Goal: Task Accomplishment & Management: Manage account settings

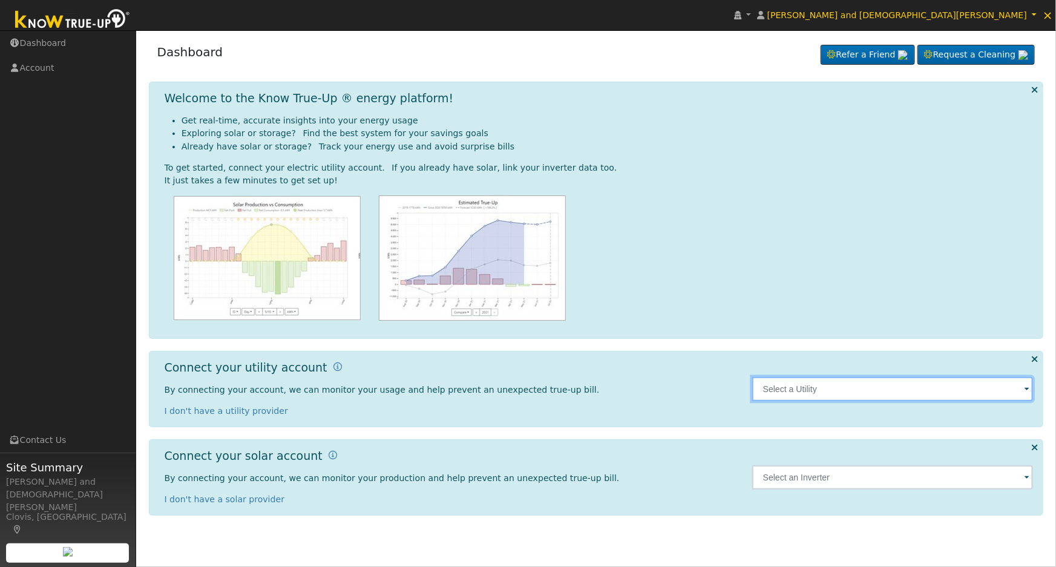
click at [867, 383] on input "text" at bounding box center [894, 389] width 282 height 24
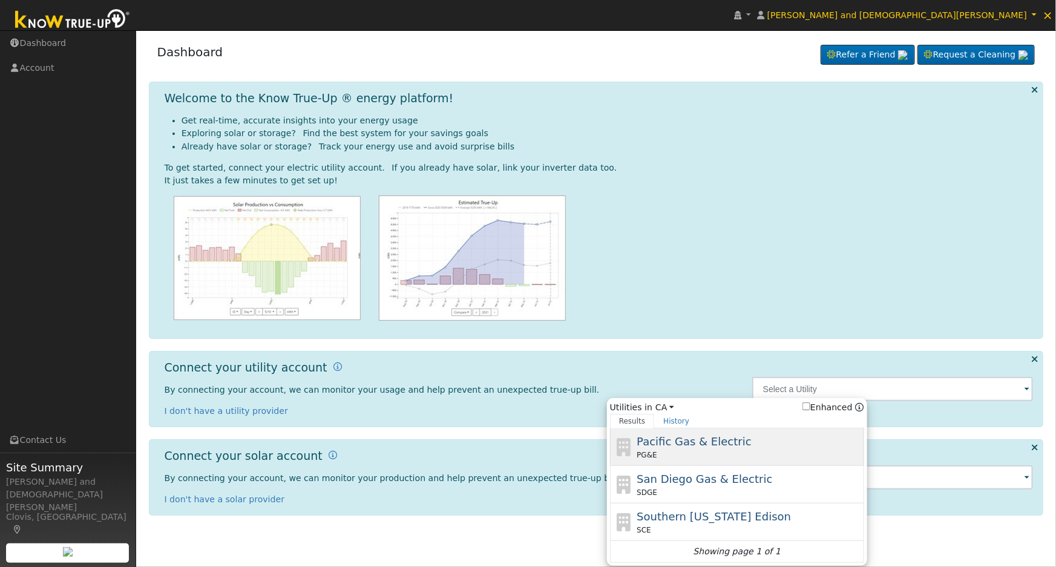
click at [740, 451] on div "PG&E" at bounding box center [749, 455] width 225 height 11
type input "PG&E"
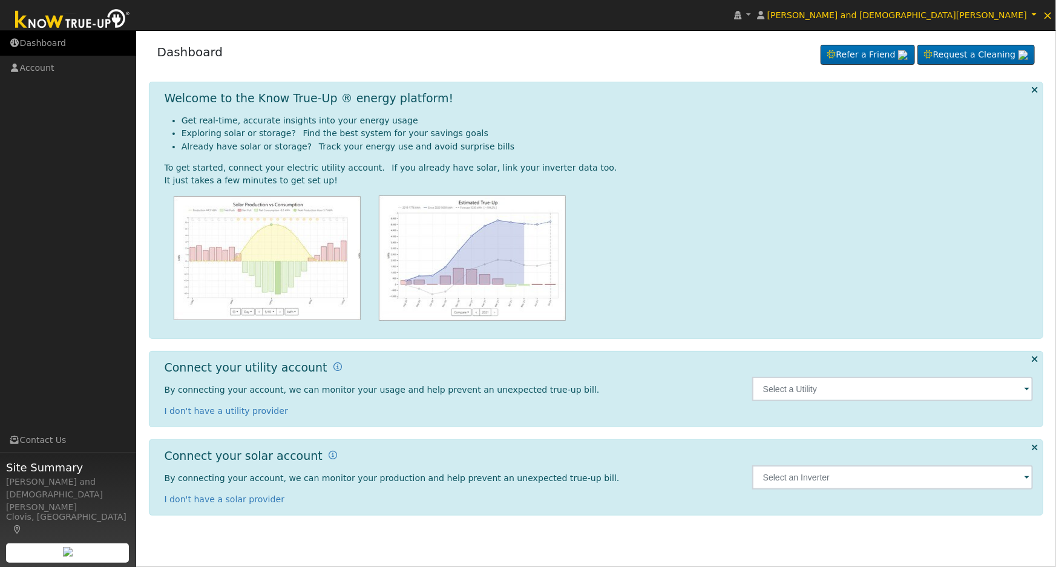
click at [58, 41] on link "Dashboard" at bounding box center [68, 43] width 136 height 25
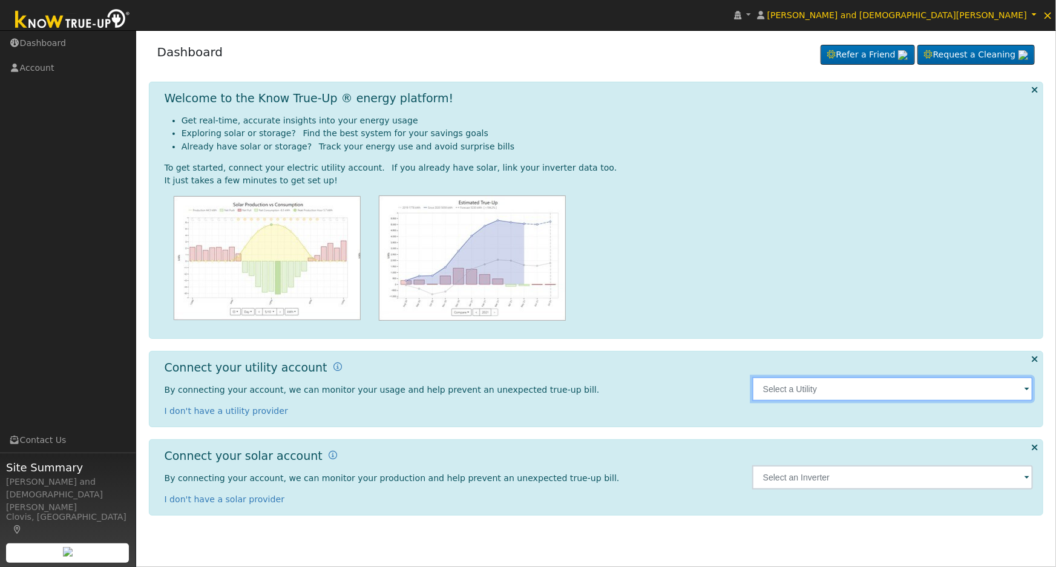
click at [865, 389] on input "text" at bounding box center [894, 389] width 282 height 24
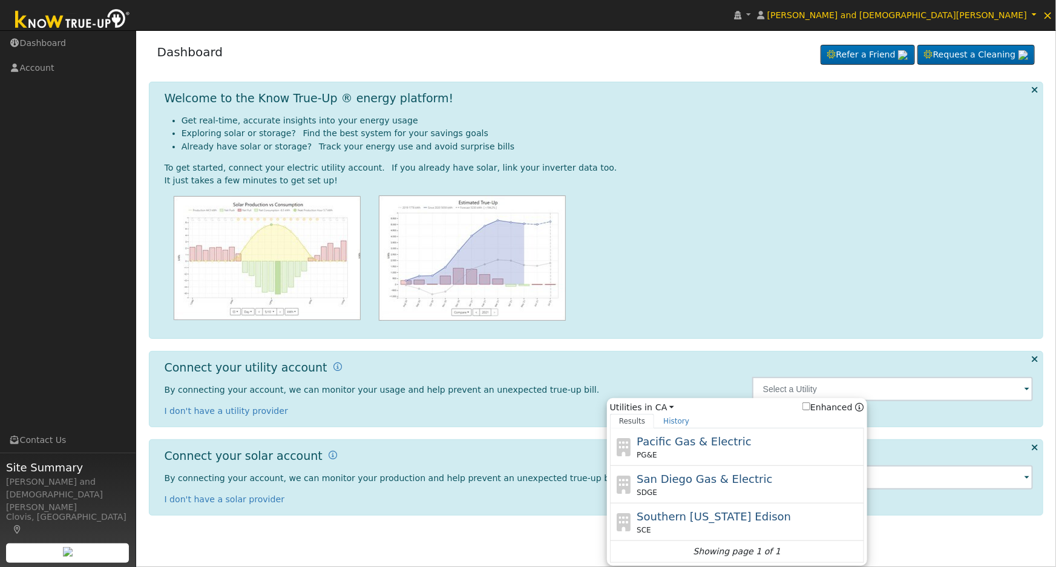
click at [678, 60] on div "Dashboard Refer a Friend Request a Cleaning Refer a Friend" at bounding box center [596, 54] width 895 height 37
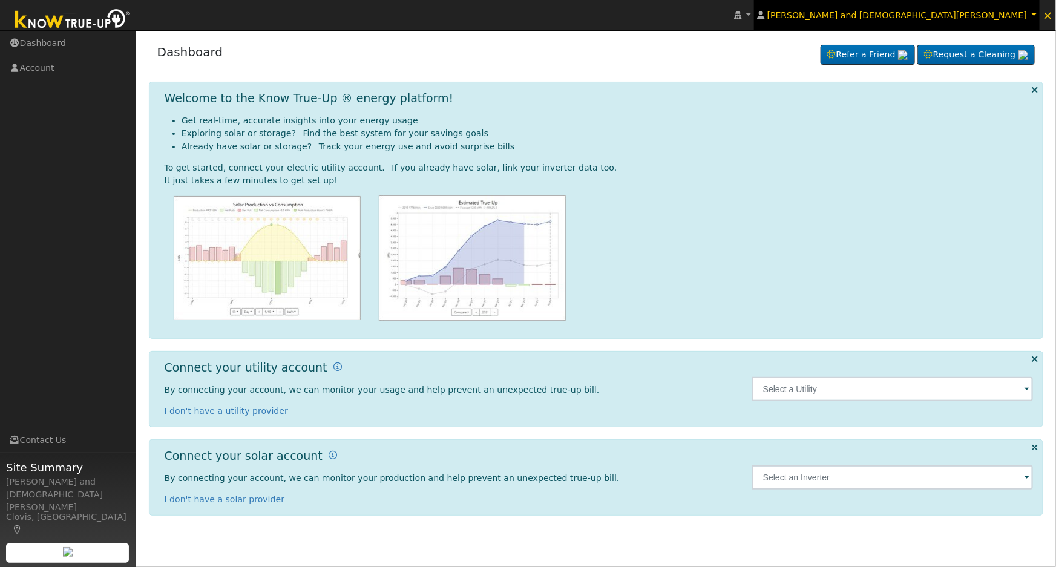
click at [978, 13] on span "[PERSON_NAME] and [DEMOGRAPHIC_DATA][PERSON_NAME]" at bounding box center [898, 15] width 260 height 10
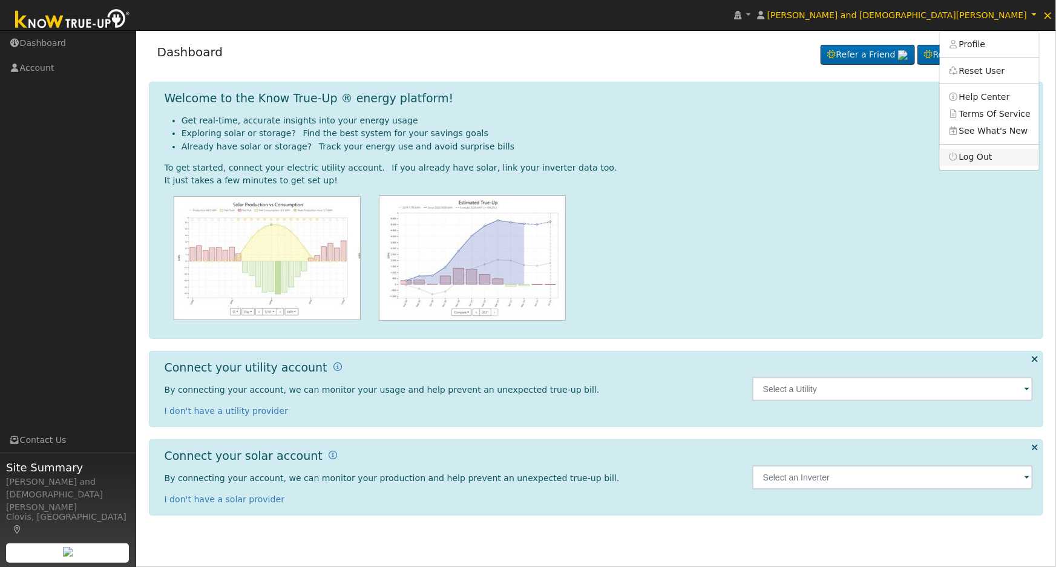
click at [981, 161] on link "Log Out" at bounding box center [989, 157] width 99 height 17
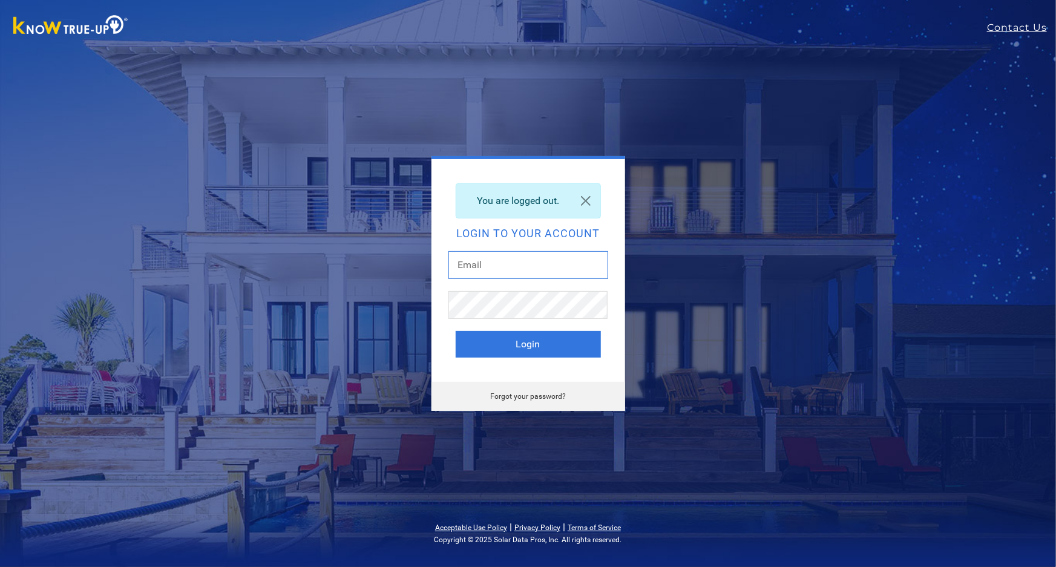
click at [522, 261] on input "text" at bounding box center [529, 265] width 160 height 28
type input "dgibby024@gmail.com"
click at [512, 339] on button "Login" at bounding box center [528, 344] width 145 height 27
